Goal: Task Accomplishment & Management: Manage account settings

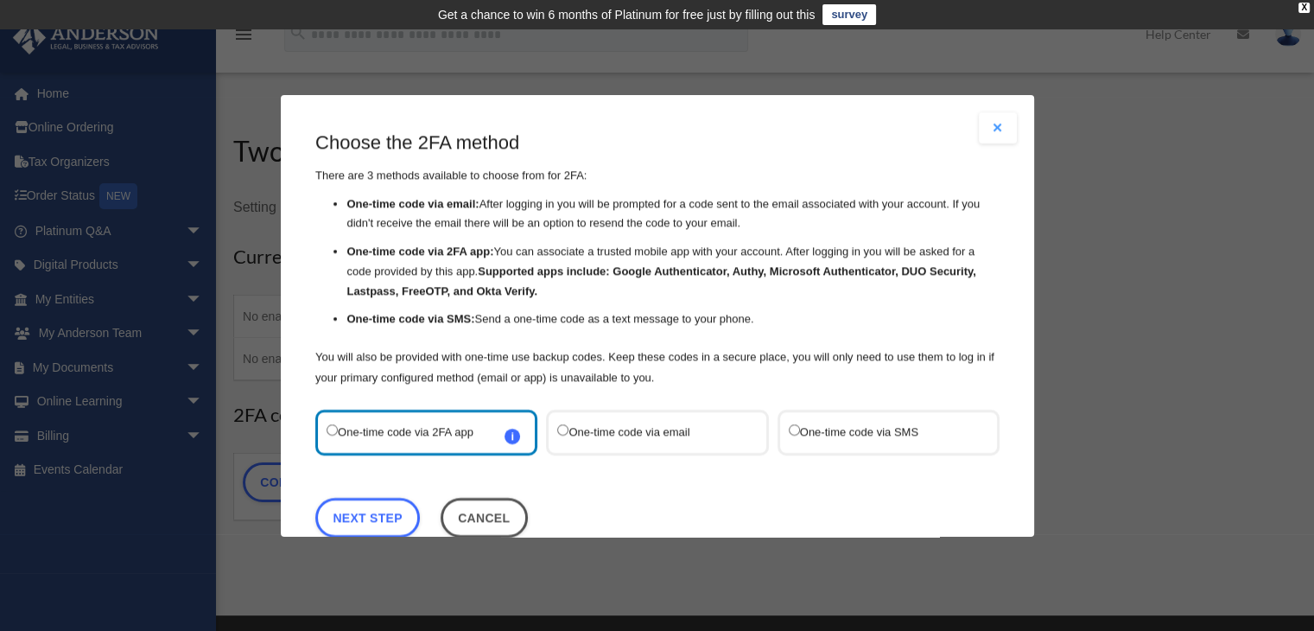
click at [867, 442] on div "One-time code via SMS" at bounding box center [888, 432] width 222 height 46
click at [829, 437] on label "One-time code via SMS" at bounding box center [879, 431] width 182 height 23
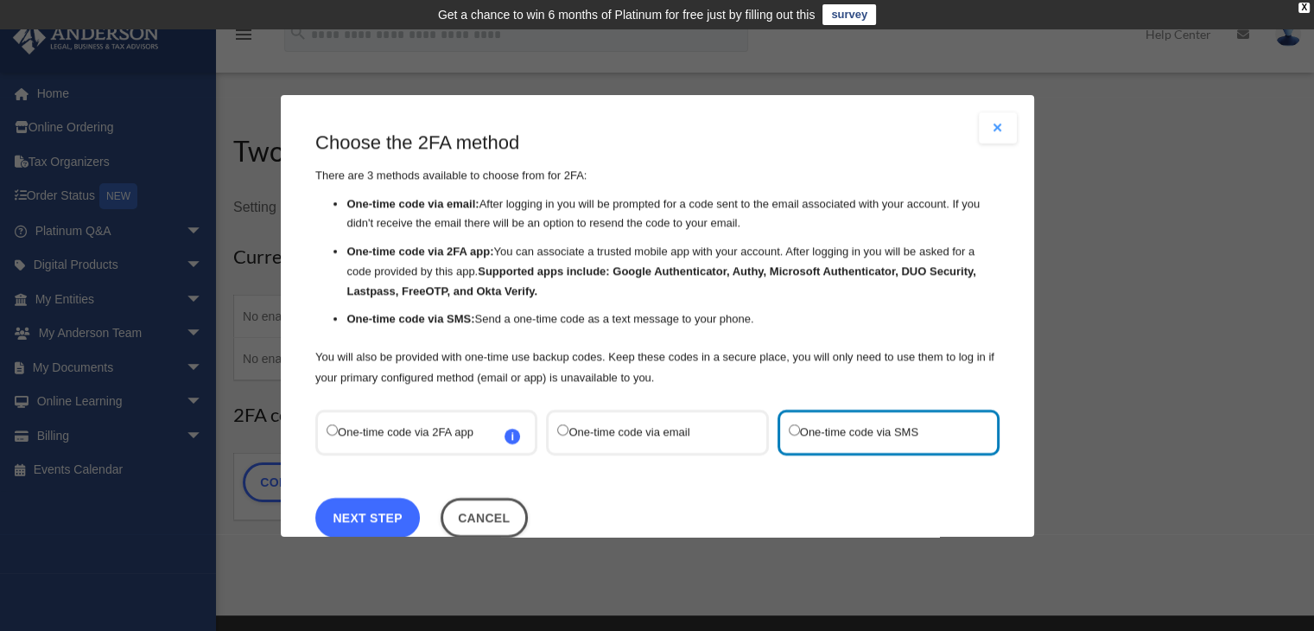
click at [403, 509] on link "Next Step" at bounding box center [367, 517] width 105 height 40
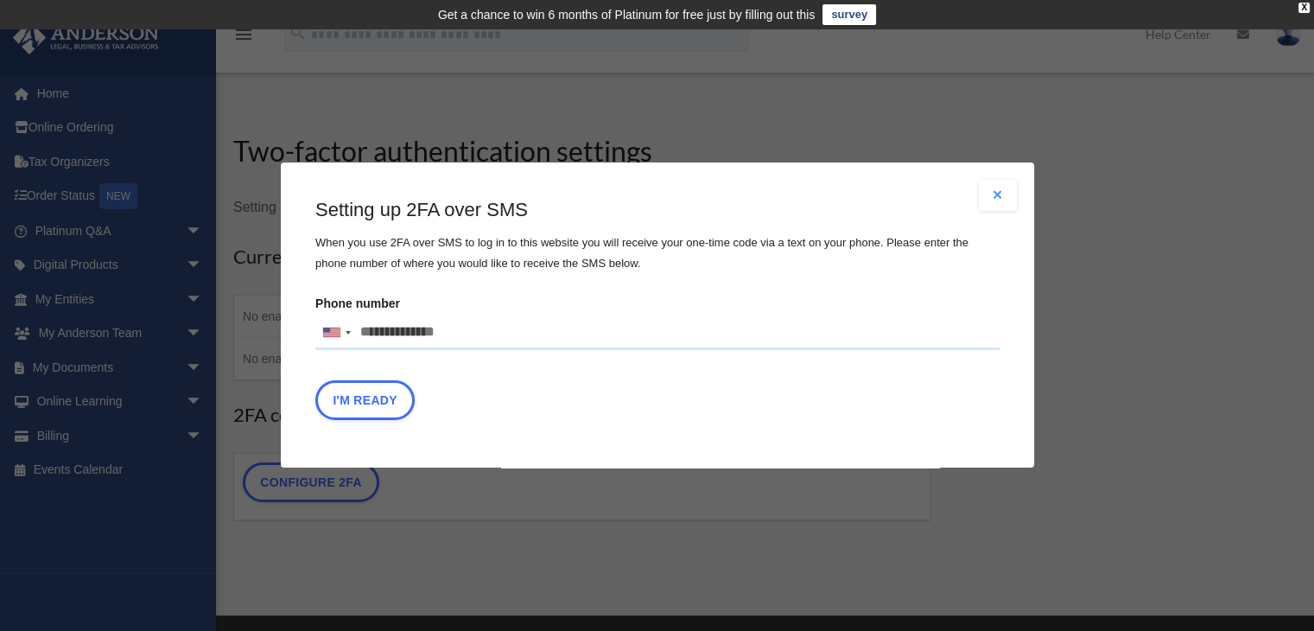
click at [460, 324] on input "Phone number United States +1 United Kingdom +44 Afghanistan (‫افغانستان‬‎) +93…" at bounding box center [657, 332] width 684 height 35
type input "**********"
click at [673, 389] on div "I'm Ready" at bounding box center [657, 405] width 684 height 48
click at [371, 399] on button "I'm Ready" at bounding box center [364, 401] width 99 height 40
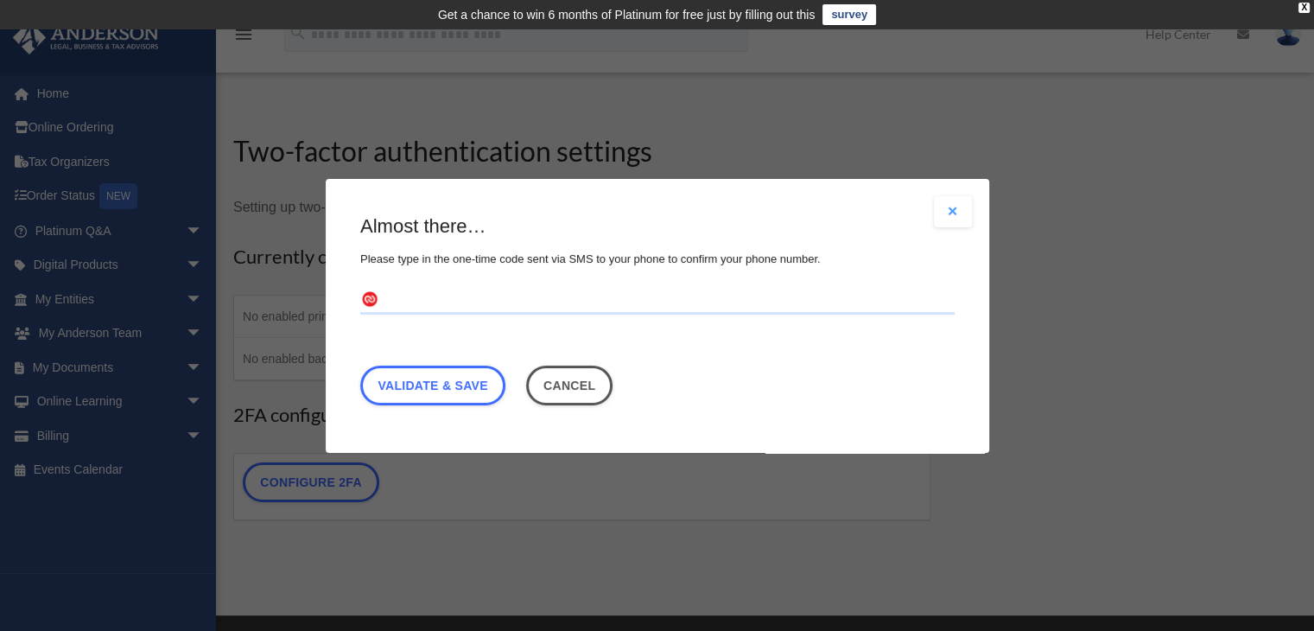
click at [598, 305] on input "text" at bounding box center [657, 300] width 594 height 28
type input "******"
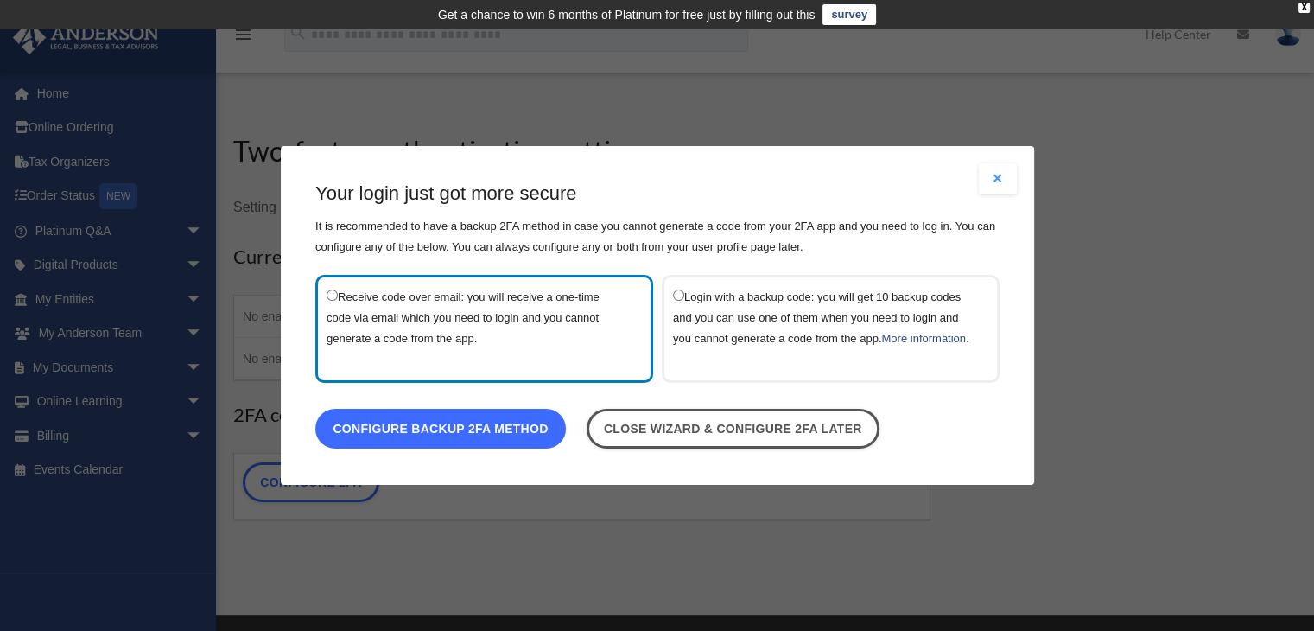
click at [479, 437] on link "Configure backup 2FA method" at bounding box center [440, 429] width 251 height 40
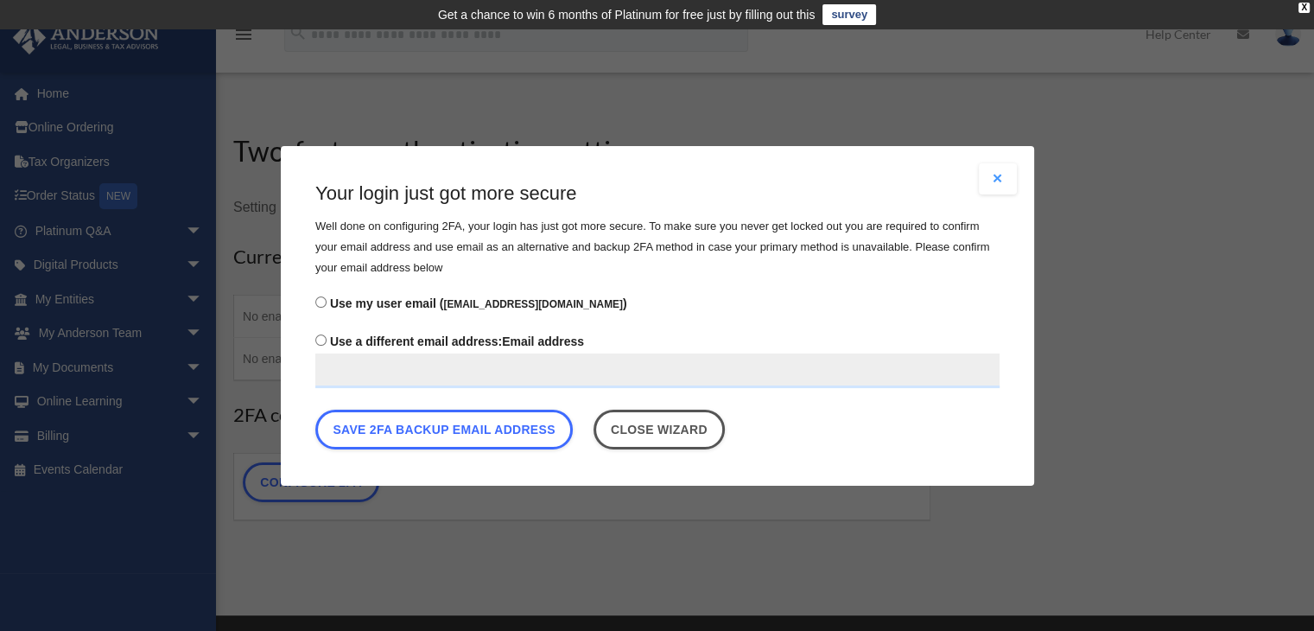
click at [423, 370] on input "Use a different email address: Email address" at bounding box center [657, 369] width 684 height 35
type input "**********"
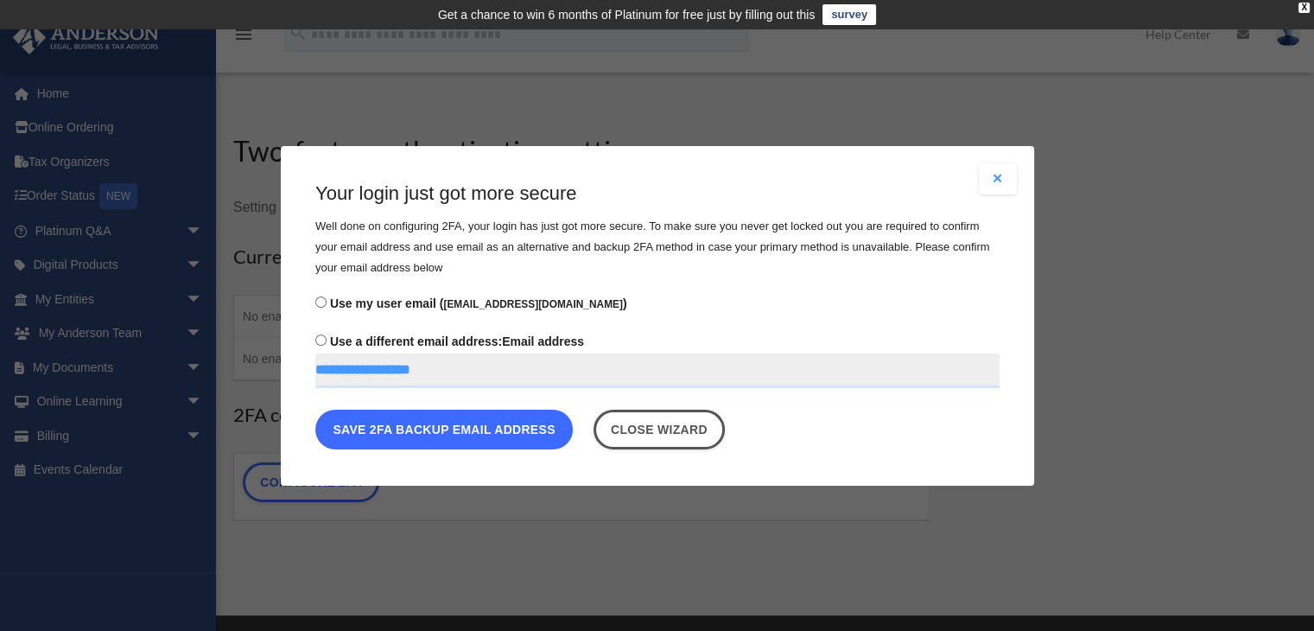
click at [448, 428] on button "Save 2FA backup email address" at bounding box center [443, 429] width 257 height 40
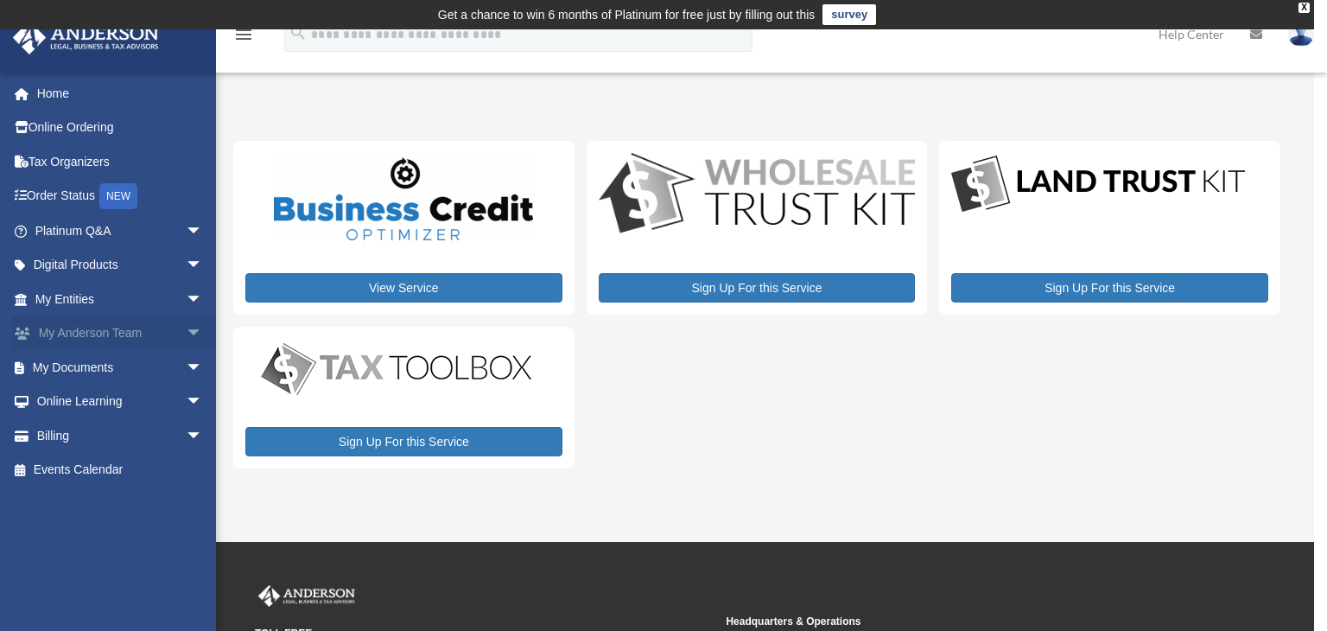
click at [126, 342] on link "My Anderson Team arrow_drop_down" at bounding box center [120, 333] width 217 height 35
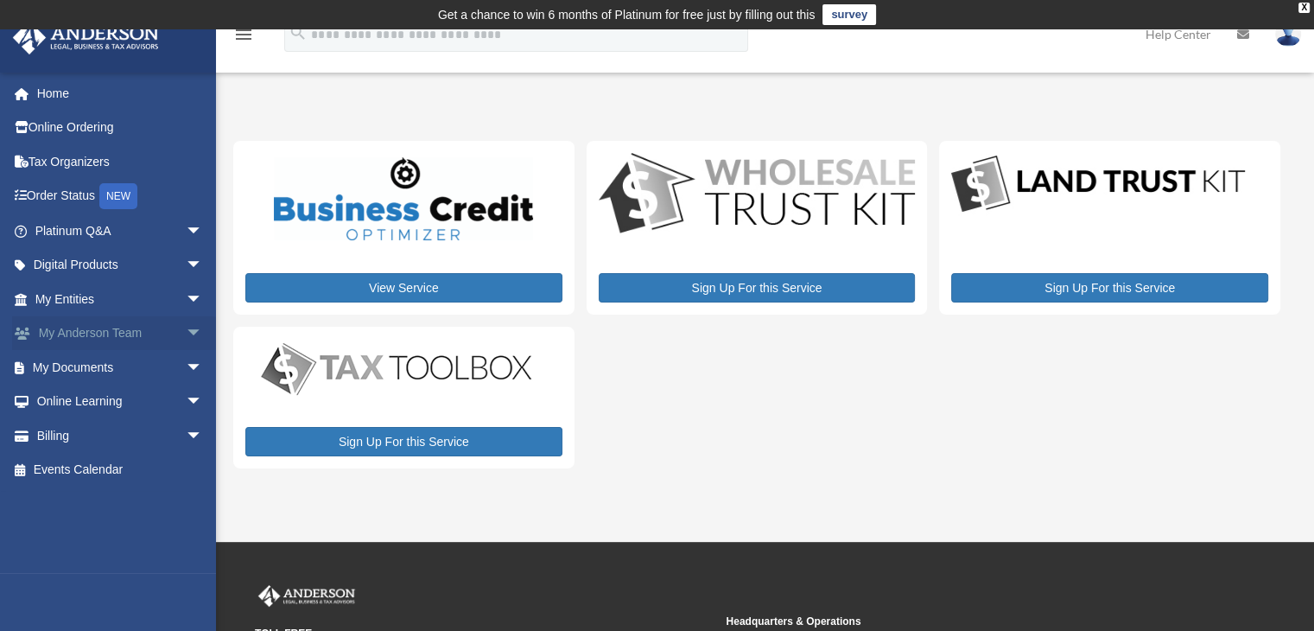
click at [186, 339] on span "arrow_drop_down" at bounding box center [203, 333] width 35 height 35
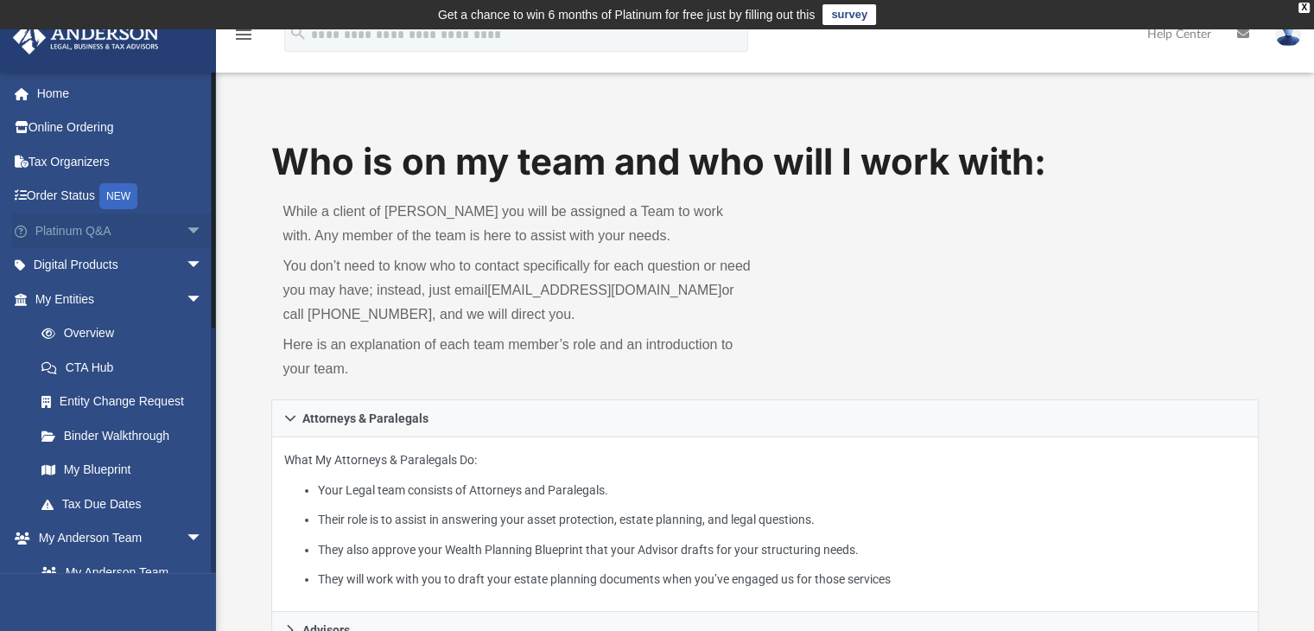
click at [90, 229] on link "Platinum Q&A arrow_drop_down" at bounding box center [120, 230] width 217 height 35
click at [186, 225] on span "arrow_drop_down" at bounding box center [203, 230] width 35 height 35
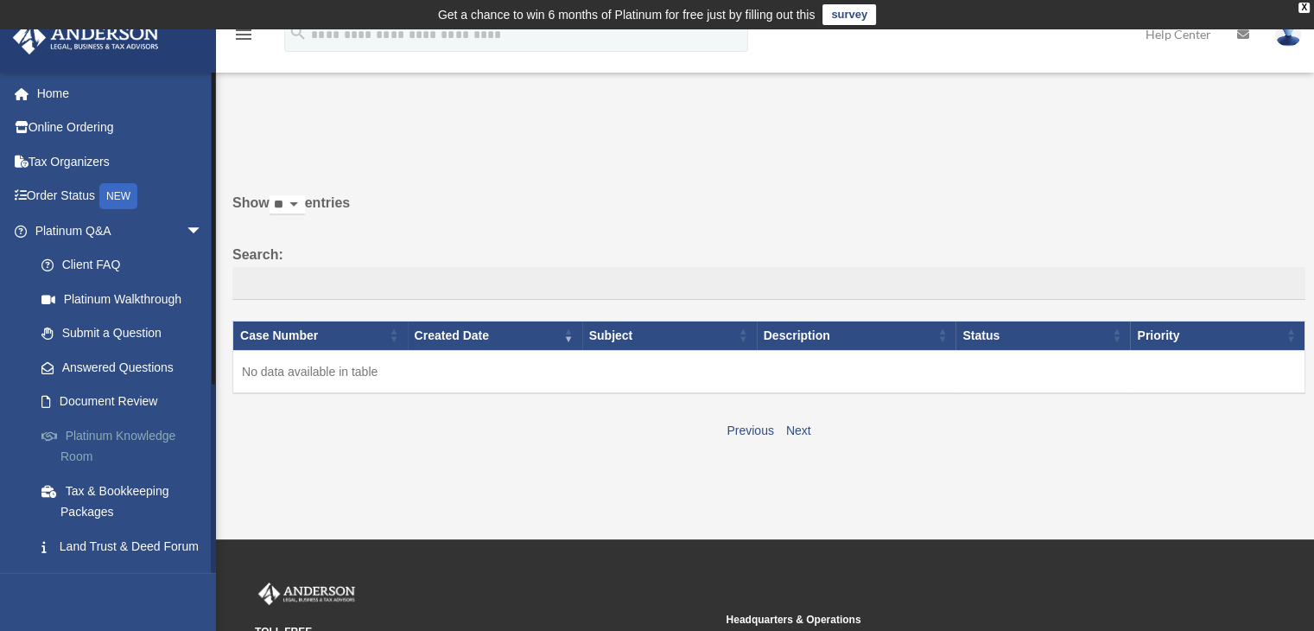
click at [129, 456] on link "Platinum Knowledge Room" at bounding box center [126, 445] width 205 height 55
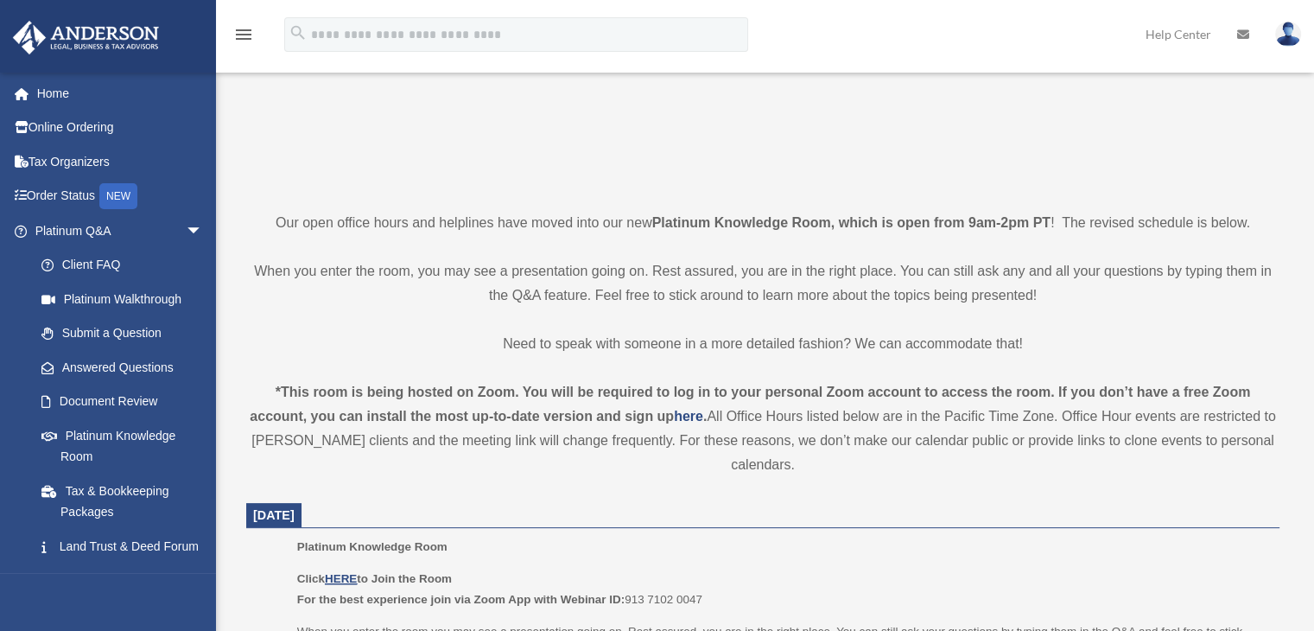
scroll to position [346, 0]
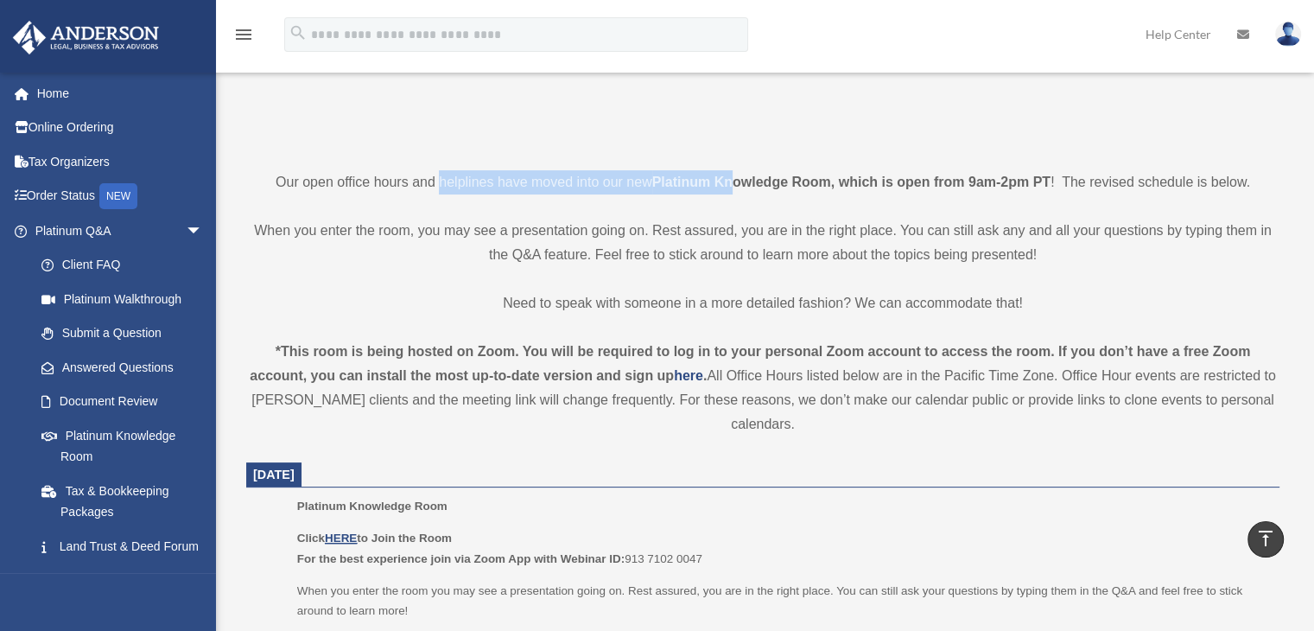
drag, startPoint x: 439, startPoint y: 184, endPoint x: 733, endPoint y: 181, distance: 293.7
click at [733, 181] on p "Our open office hours and helplines have moved into our new Platinum Knowledge …" at bounding box center [762, 182] width 1033 height 24
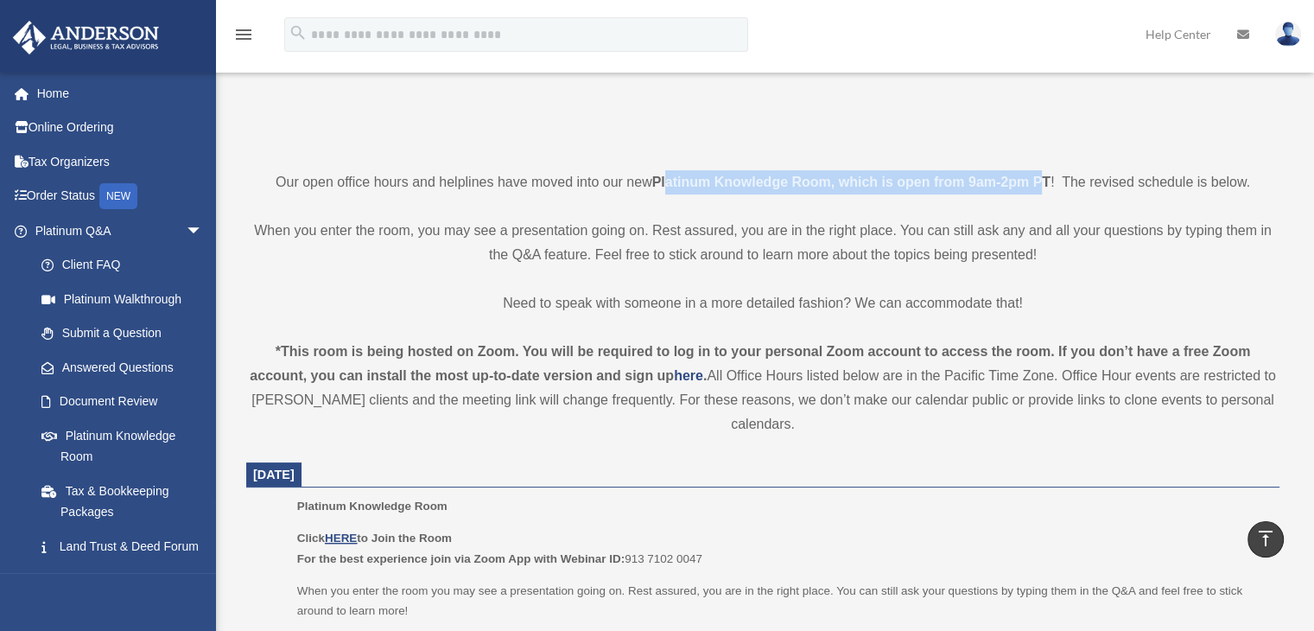
drag, startPoint x: 670, startPoint y: 188, endPoint x: 1044, endPoint y: 162, distance: 374.9
click at [992, 191] on p "Our open office hours and helplines have moved into our new Platinum Knowledge …" at bounding box center [762, 182] width 1033 height 24
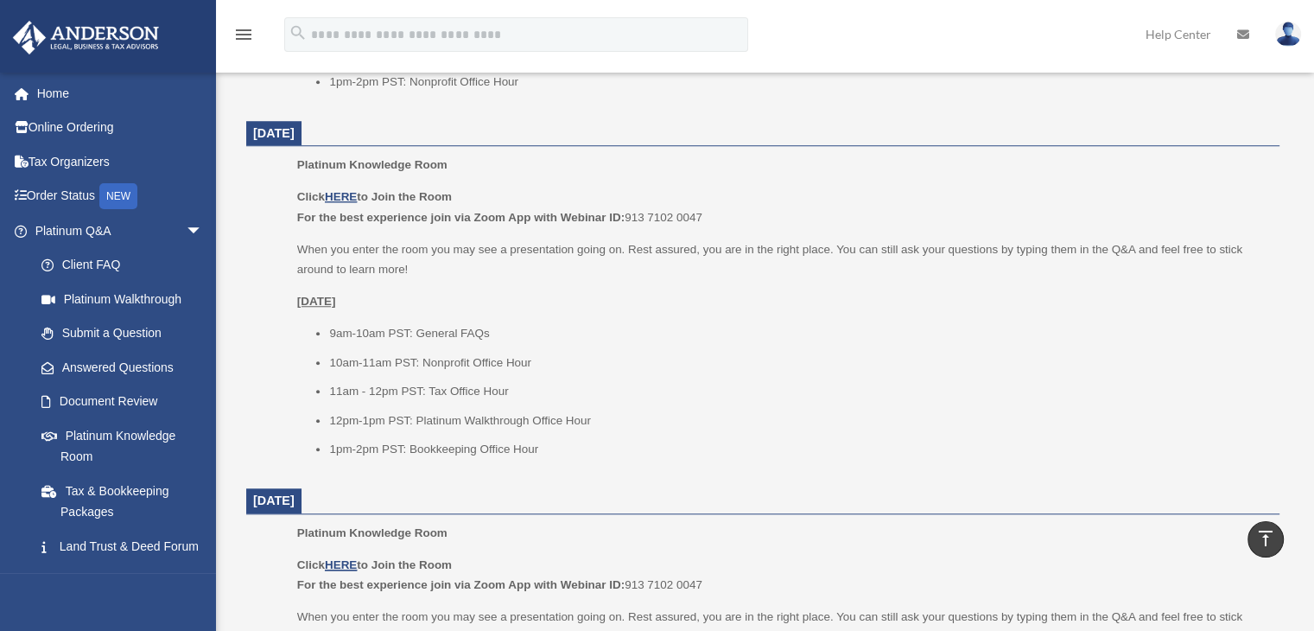
scroll to position [1555, 0]
